Goal: Information Seeking & Learning: Learn about a topic

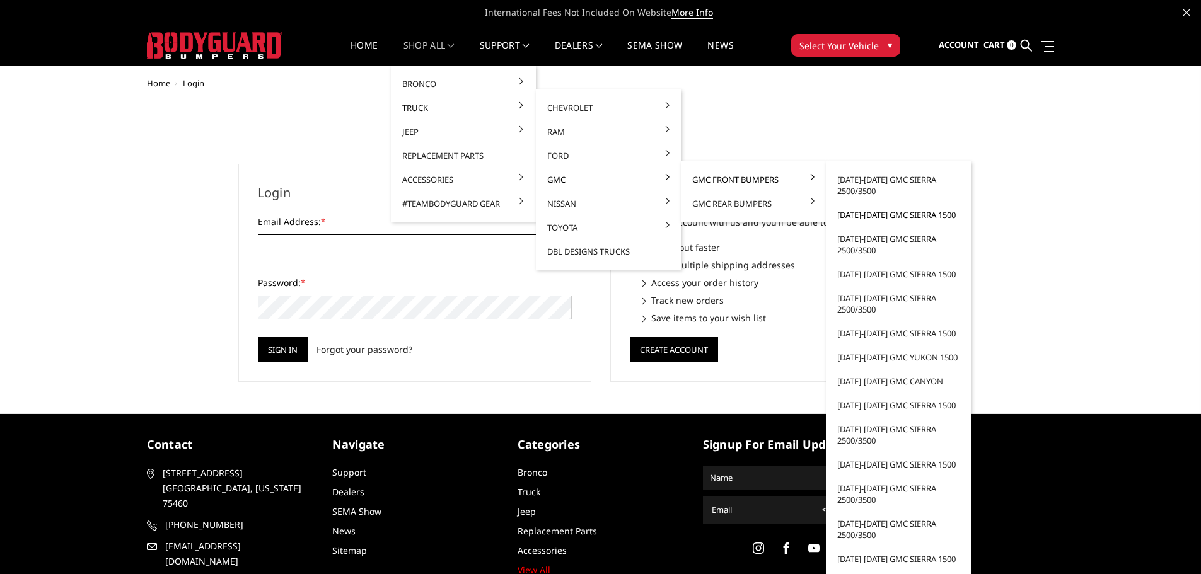
type input "customerservice@4wheelperformance.com"
click at [882, 216] on link "[DATE]-[DATE] GMC Sierra 1500" at bounding box center [898, 215] width 135 height 24
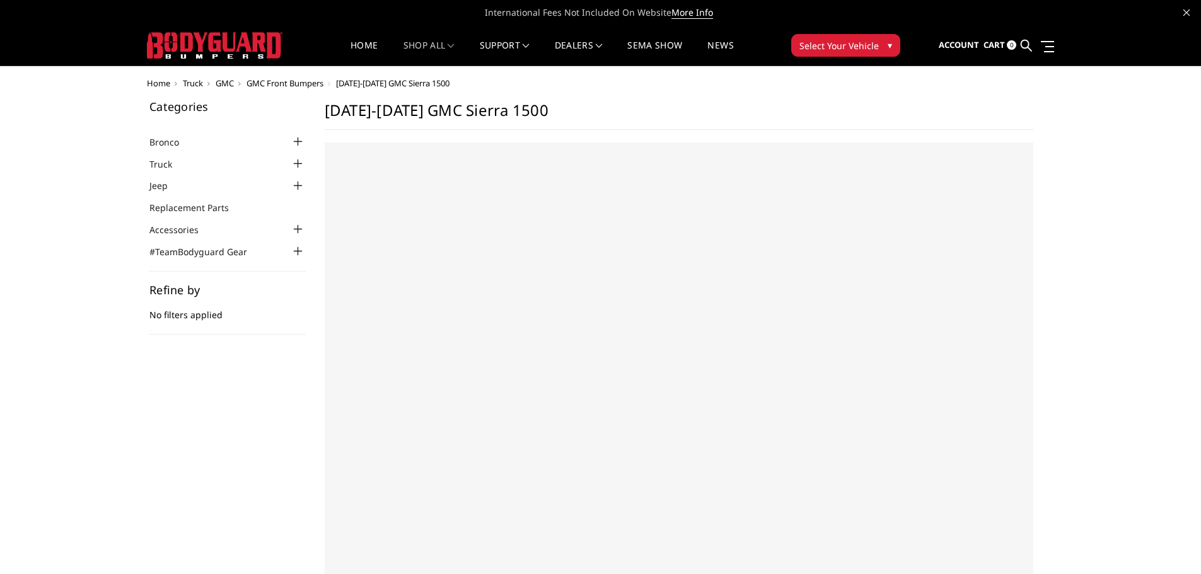
select select "US"
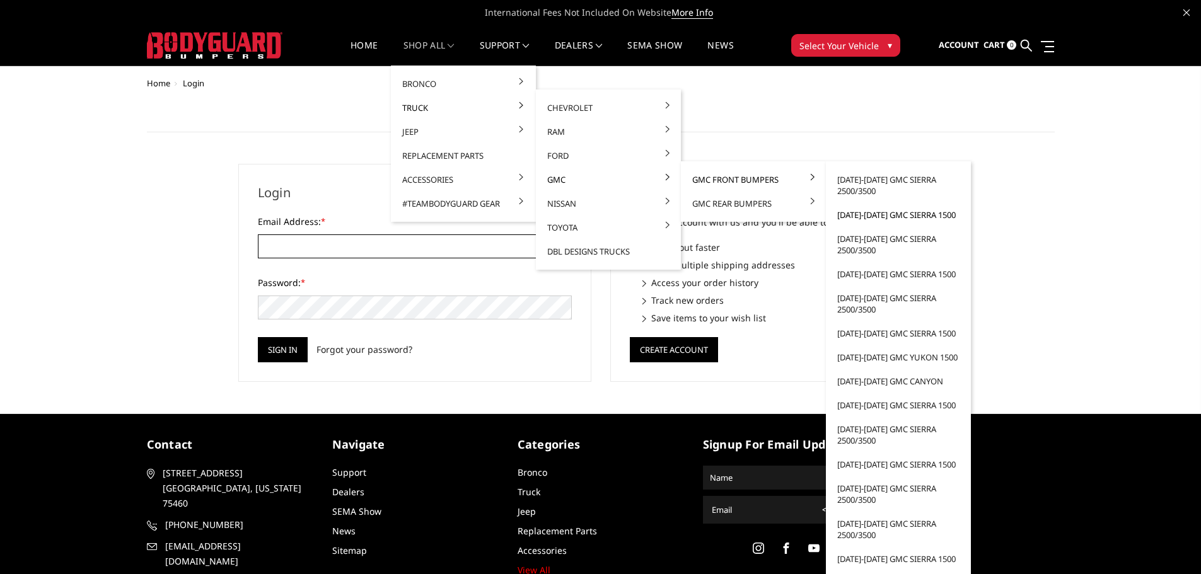
type input "customerservice@4wheelperformance.com"
click at [879, 214] on link "[DATE]-[DATE] GMC Sierra 1500" at bounding box center [898, 215] width 135 height 24
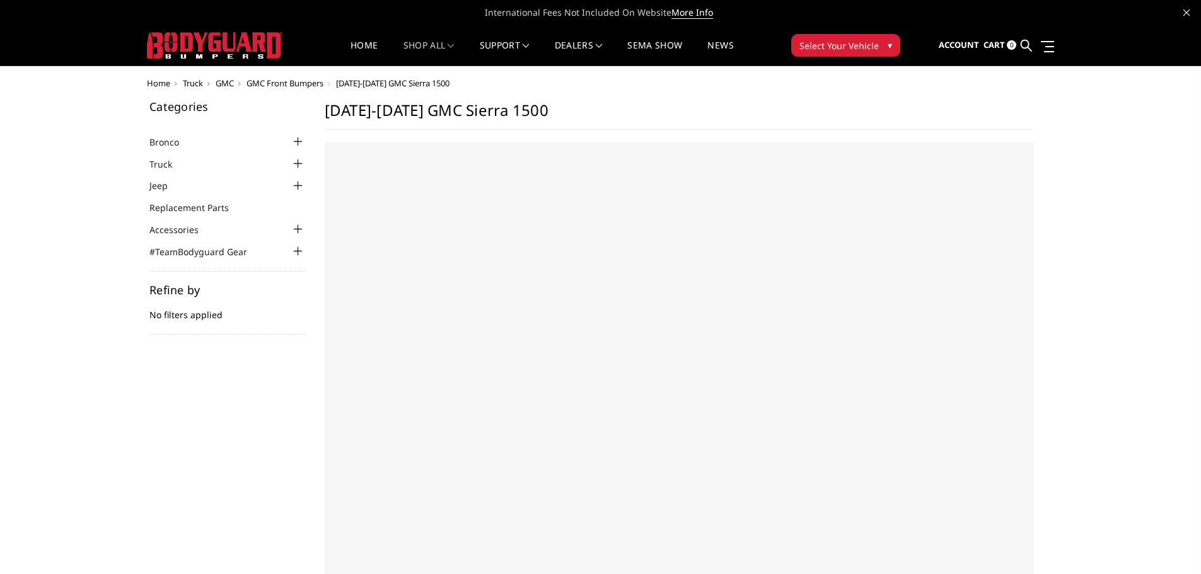
select select "US"
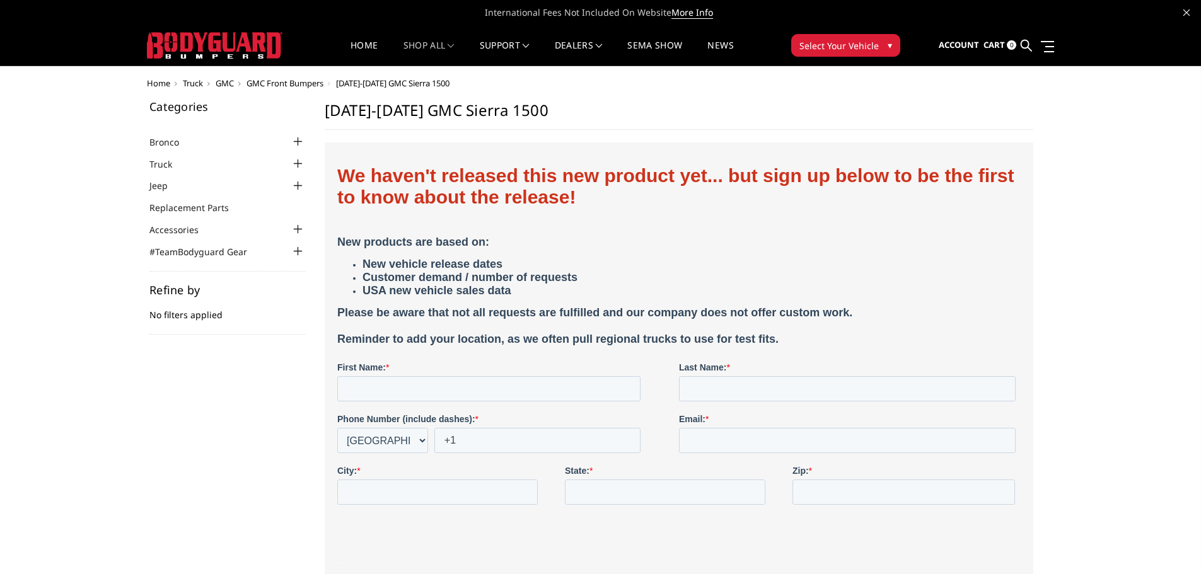
click at [511, 188] on span "We haven't released this new product yet... but sign up below to be the first t…" at bounding box center [675, 186] width 676 height 42
click at [304, 86] on span "GMC Front Bumpers" at bounding box center [284, 83] width 77 height 11
